Goal: Information Seeking & Learning: Learn about a topic

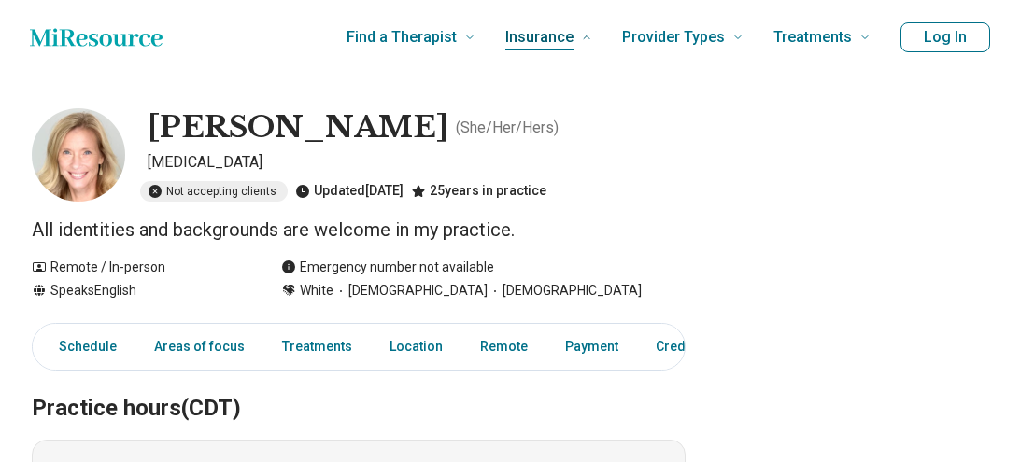
click at [540, 55] on link "Insurance" at bounding box center [548, 37] width 87 height 75
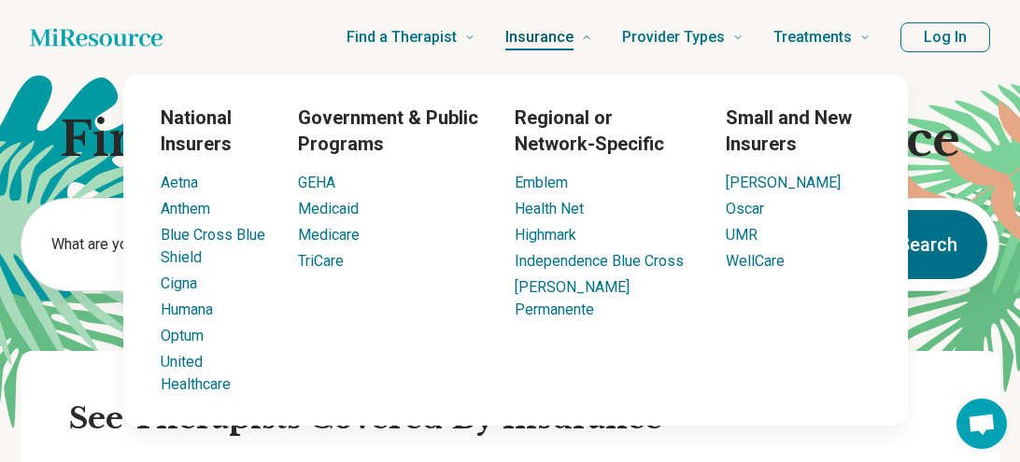
click at [553, 38] on span "Insurance" at bounding box center [539, 37] width 68 height 26
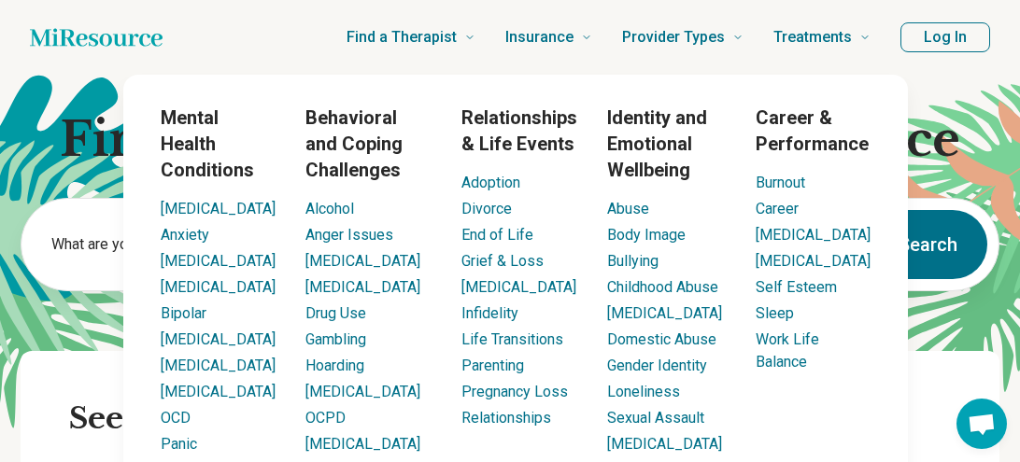
click at [222, 161] on h3 "Mental Health Conditions" at bounding box center [218, 144] width 115 height 78
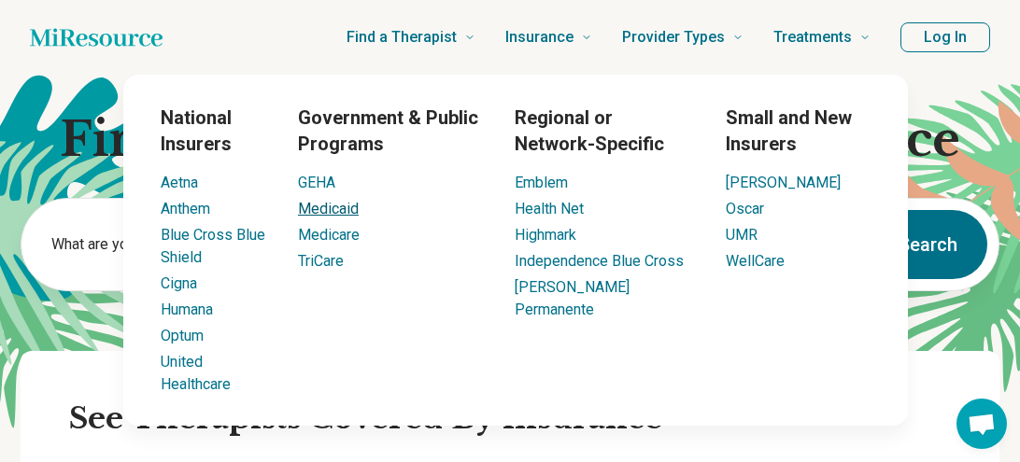
click at [328, 212] on link "Medicaid" at bounding box center [328, 209] width 61 height 18
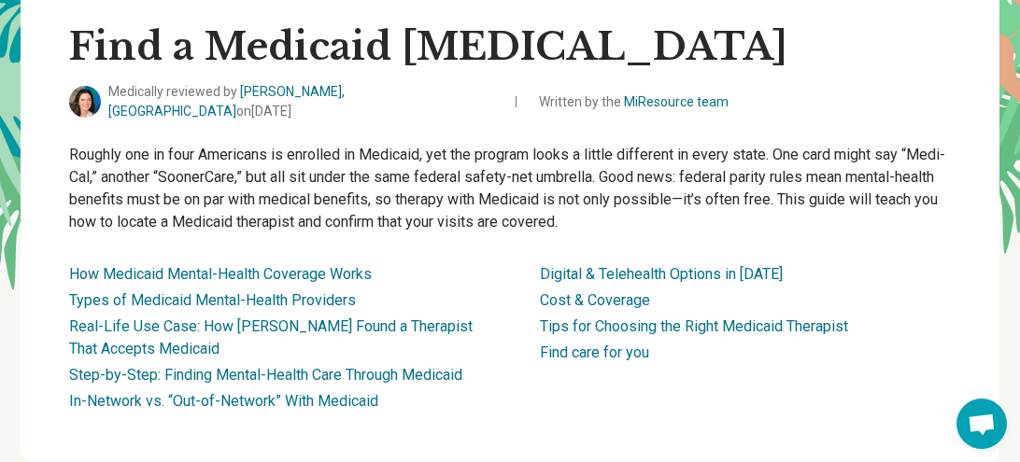
scroll to position [149, 0]
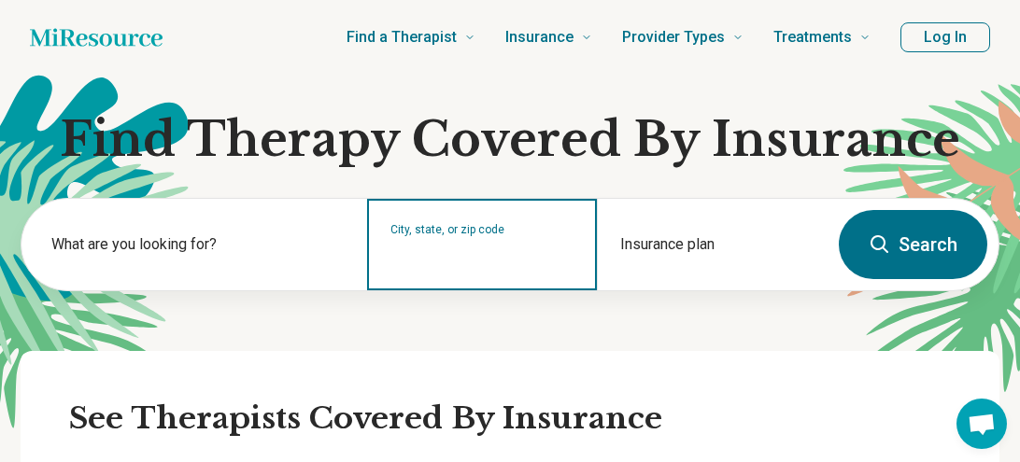
click at [479, 262] on input "City, state, or zip code" at bounding box center [482, 257] width 185 height 22
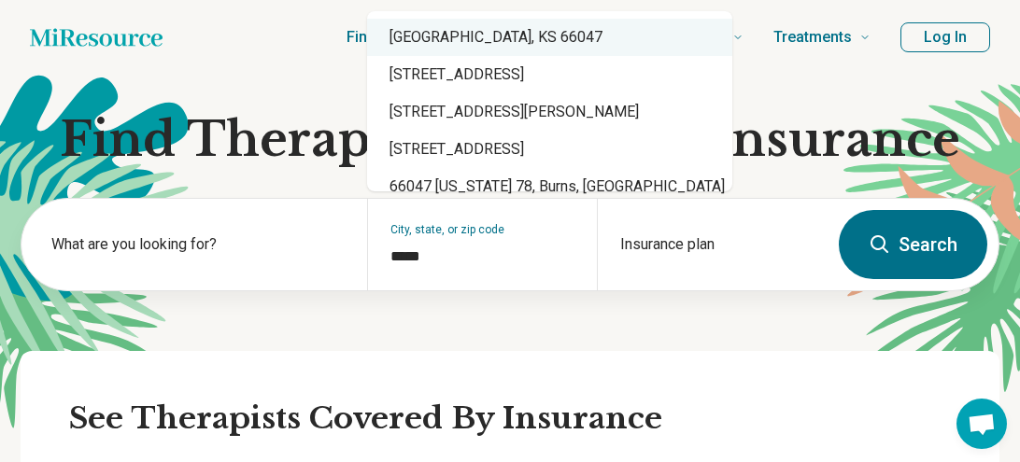
click at [489, 46] on div "[GEOGRAPHIC_DATA], KS 66047" at bounding box center [549, 37] width 365 height 37
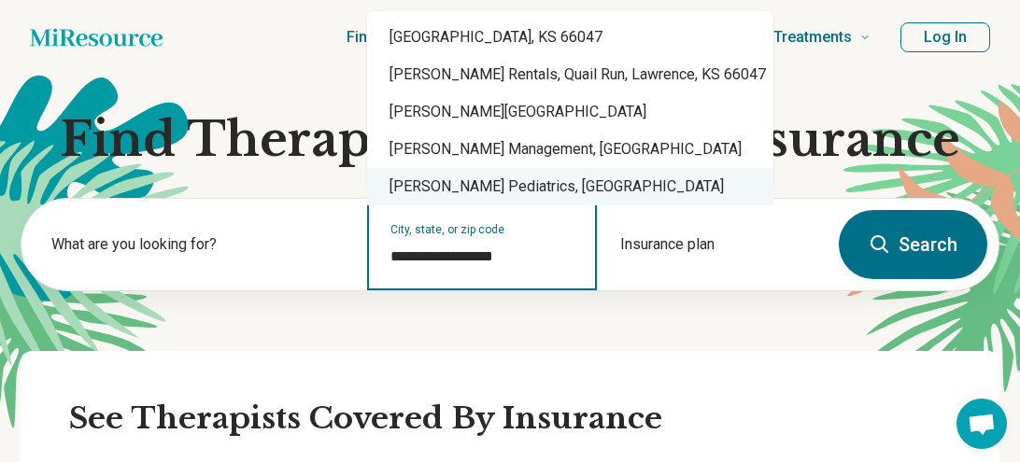
type input "**********"
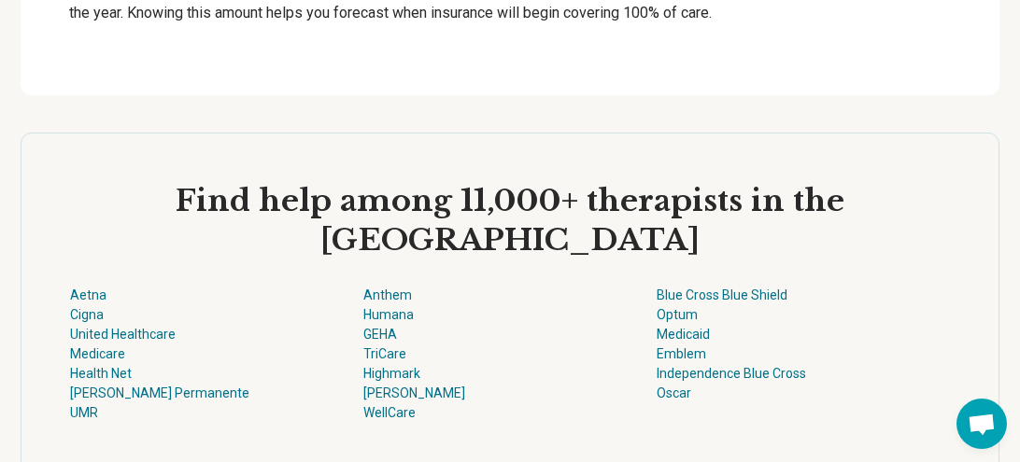
scroll to position [6950, 0]
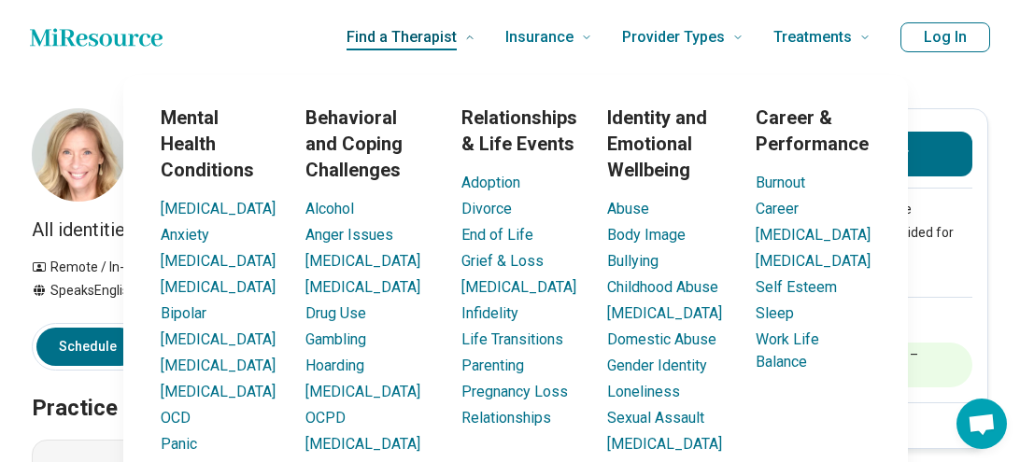
click at [390, 45] on span "Find a Therapist" at bounding box center [402, 37] width 110 height 26
